Goal: Obtain resource: Obtain resource

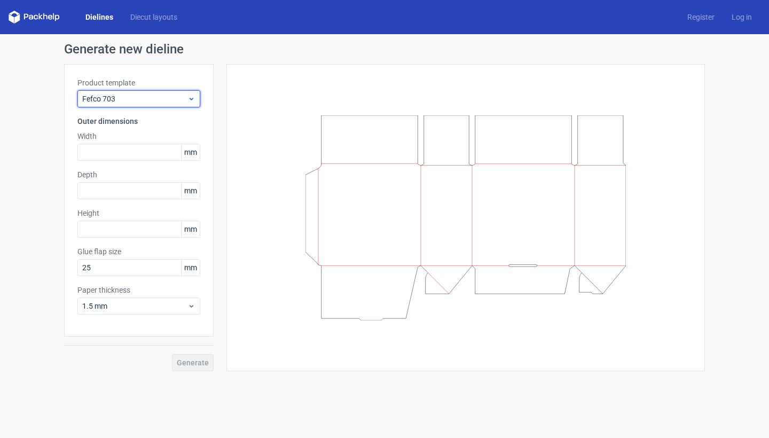
click at [182, 104] on span "Fefco 703" at bounding box center [134, 98] width 105 height 11
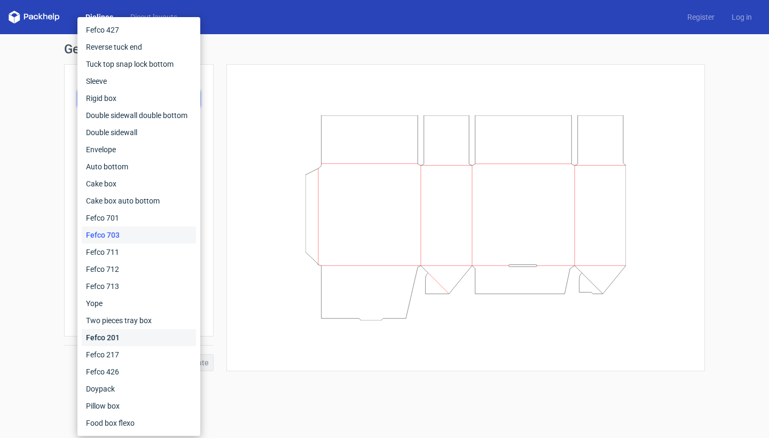
click at [122, 335] on div "Fefco 201" at bounding box center [139, 337] width 114 height 17
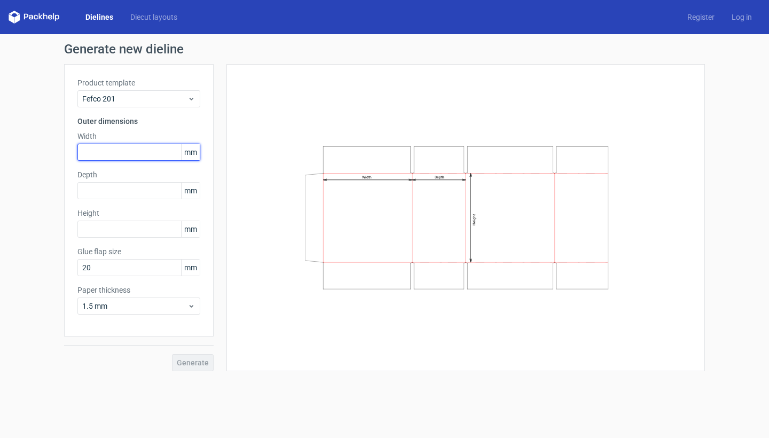
click at [133, 155] on input "text" at bounding box center [138, 152] width 123 height 17
type input "340"
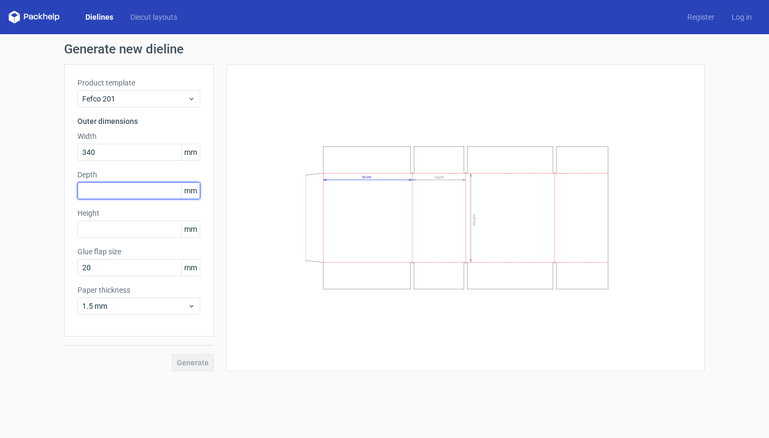
click at [123, 195] on input "text" at bounding box center [138, 190] width 123 height 17
type input "205"
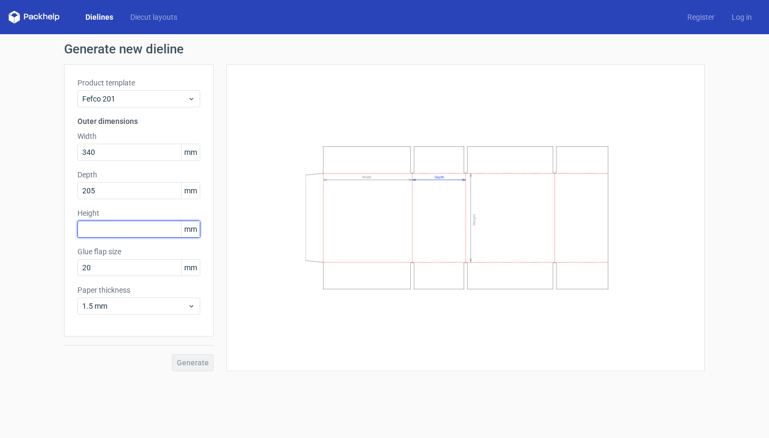
click at [117, 232] on input "text" at bounding box center [138, 229] width 123 height 17
type input "270"
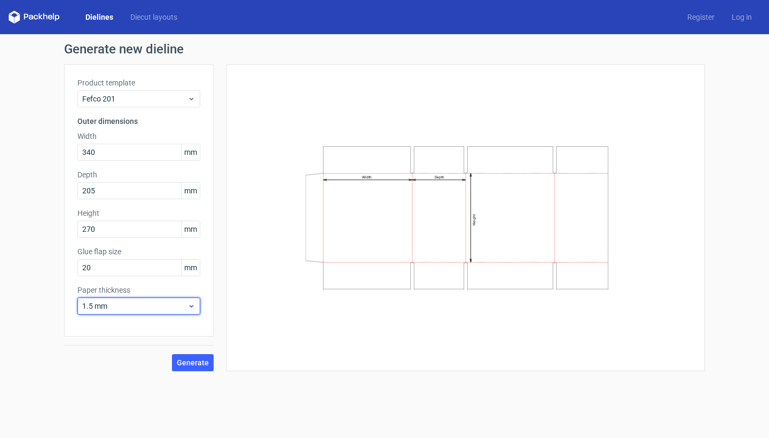
click at [139, 307] on span "1.5 mm" at bounding box center [134, 306] width 105 height 11
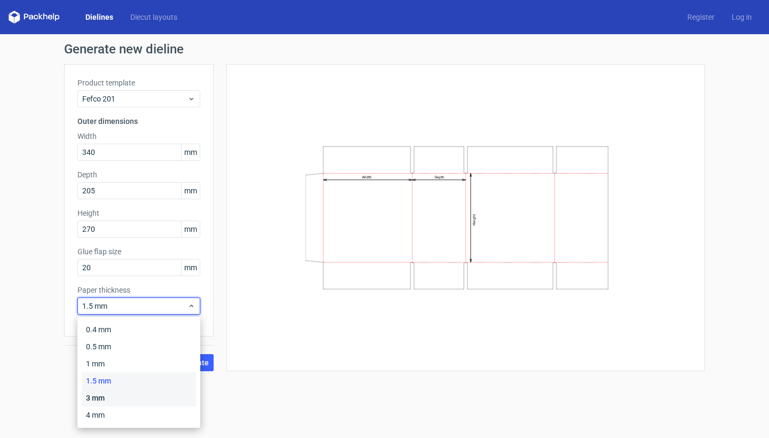
click at [125, 397] on div "3 mm" at bounding box center [139, 397] width 114 height 17
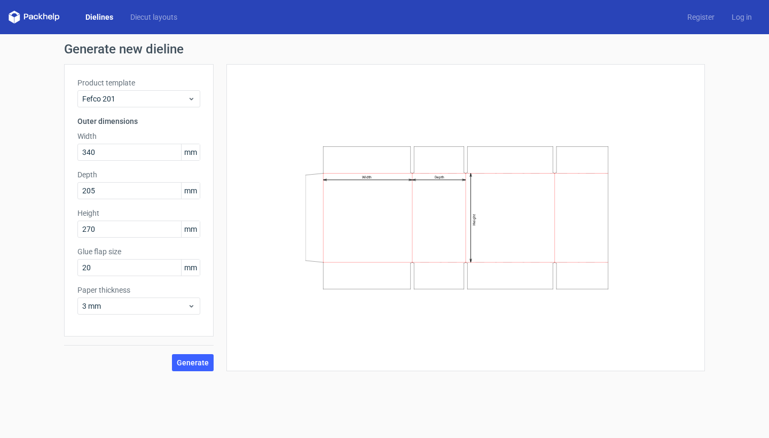
click at [309, 1] on div "Dielines Diecut layouts Register Log in" at bounding box center [384, 17] width 769 height 34
click at [189, 366] on span "Generate" at bounding box center [193, 362] width 32 height 7
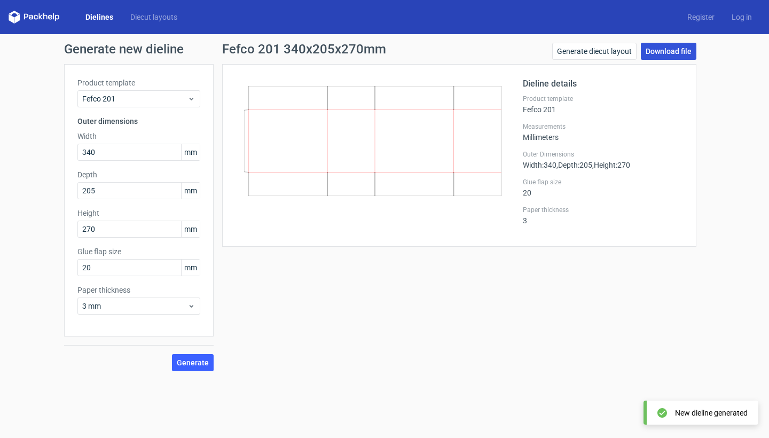
click at [672, 53] on link "Download file" at bounding box center [669, 51] width 56 height 17
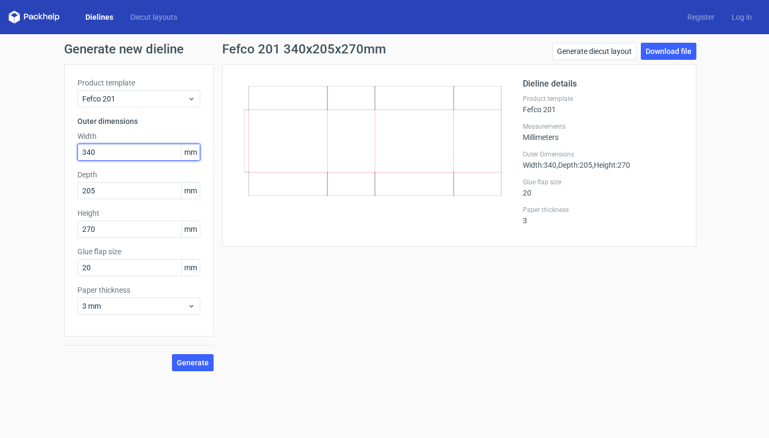
drag, startPoint x: 121, startPoint y: 159, endPoint x: 76, endPoint y: 153, distance: 45.8
click at [76, 153] on div "Product template Fefco 201 Outer dimensions Width 340 mm Depth 205 mm Height 27…" at bounding box center [139, 200] width 150 height 272
type input "410"
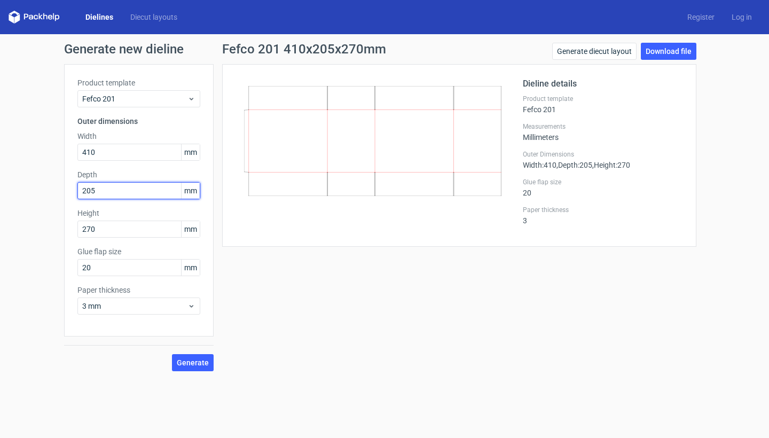
drag, startPoint x: 118, startPoint y: 191, endPoint x: 64, endPoint y: 191, distance: 54.5
click at [64, 191] on div "Generate new dieline Product template Fefco 201 Outer dimensions Width 410 mm D…" at bounding box center [384, 207] width 769 height 346
type input "340"
drag, startPoint x: 100, startPoint y: 229, endPoint x: 53, endPoint y: 229, distance: 47.5
click at [63, 229] on div "Generate new dieline Product template Fefco 201 Outer dimensions Width 410 mm D…" at bounding box center [384, 207] width 769 height 346
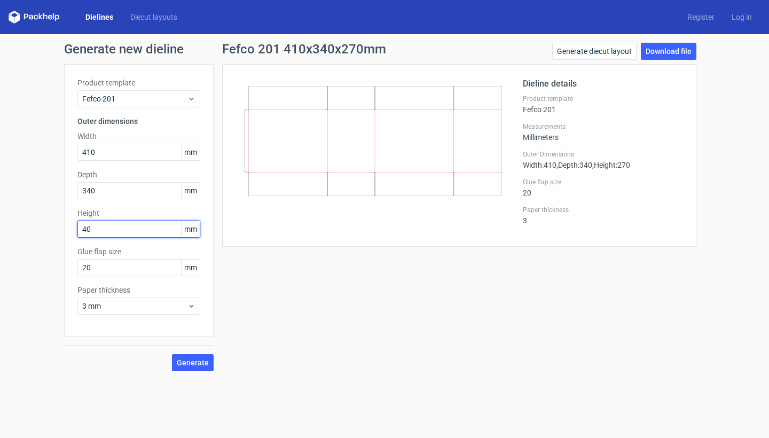
type input "400"
click at [186, 364] on span "Generate" at bounding box center [193, 362] width 32 height 7
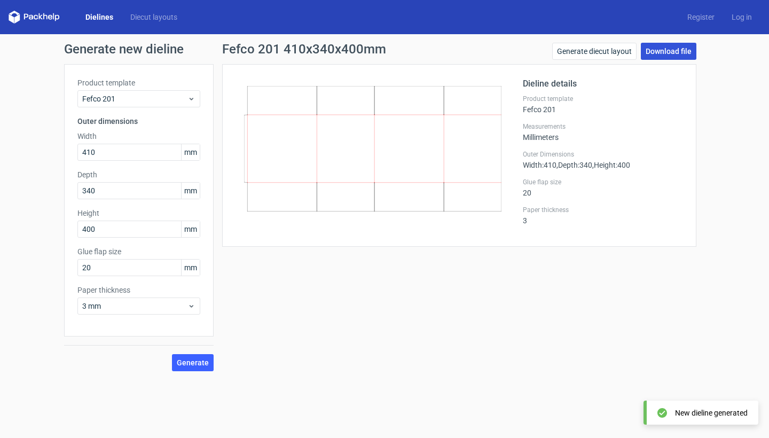
click at [664, 48] on link "Download file" at bounding box center [669, 51] width 56 height 17
drag, startPoint x: 126, startPoint y: 152, endPoint x: 55, endPoint y: 152, distance: 71.0
click at [55, 152] on div "Generate new dieline Product template Fefco 201 Outer dimensions Width 410 mm D…" at bounding box center [384, 207] width 769 height 346
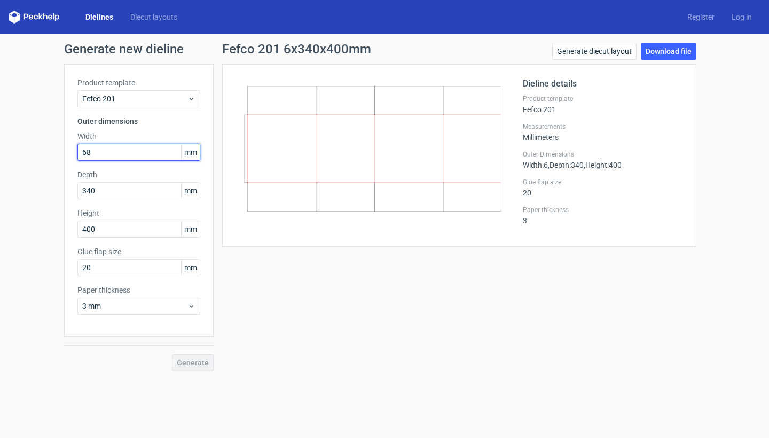
type input "680"
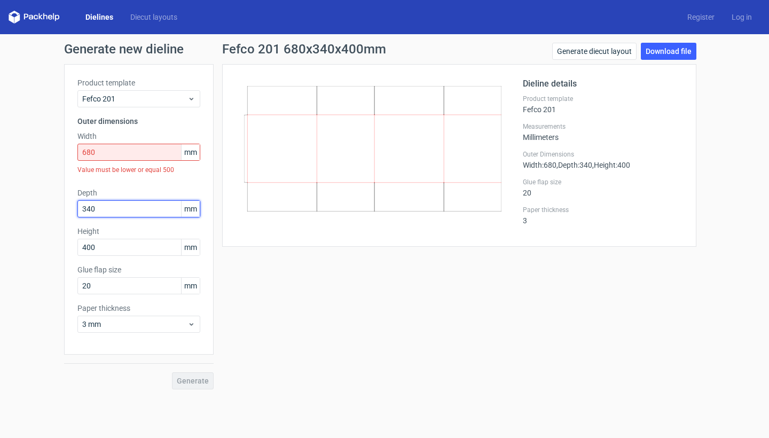
drag, startPoint x: 101, startPoint y: 206, endPoint x: 34, endPoint y: 206, distance: 67.8
click at [34, 206] on div "Generate new dieline Product template Fefco 201 Outer dimensions Width 680 mm V…" at bounding box center [384, 216] width 769 height 364
